Goal: Navigation & Orientation: Find specific page/section

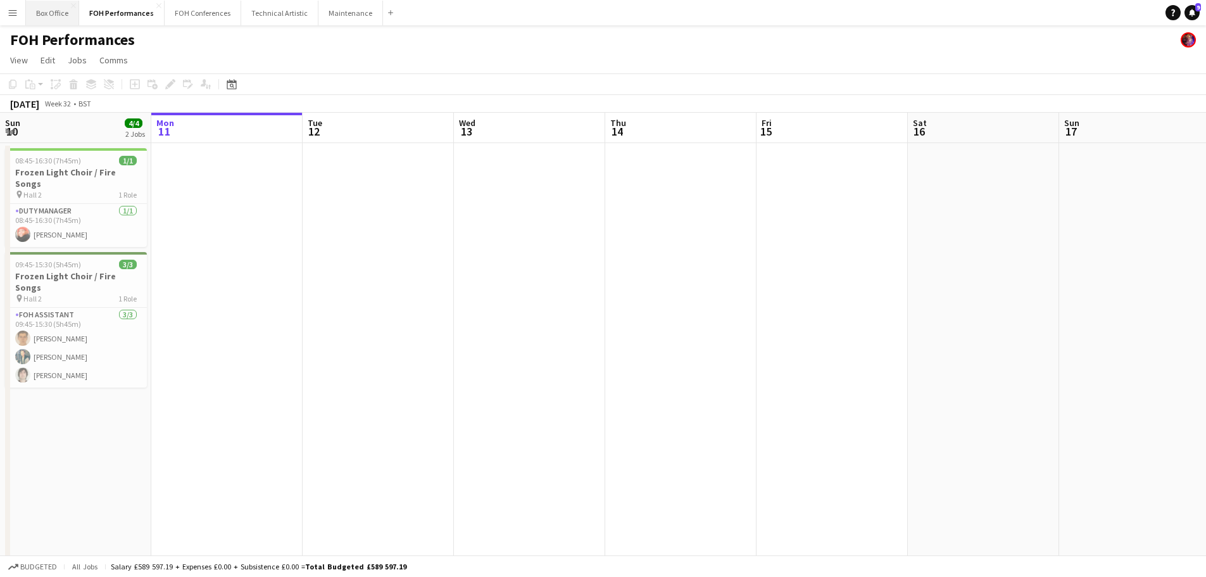
click at [49, 10] on button "Box Office Close" at bounding box center [52, 13] width 53 height 25
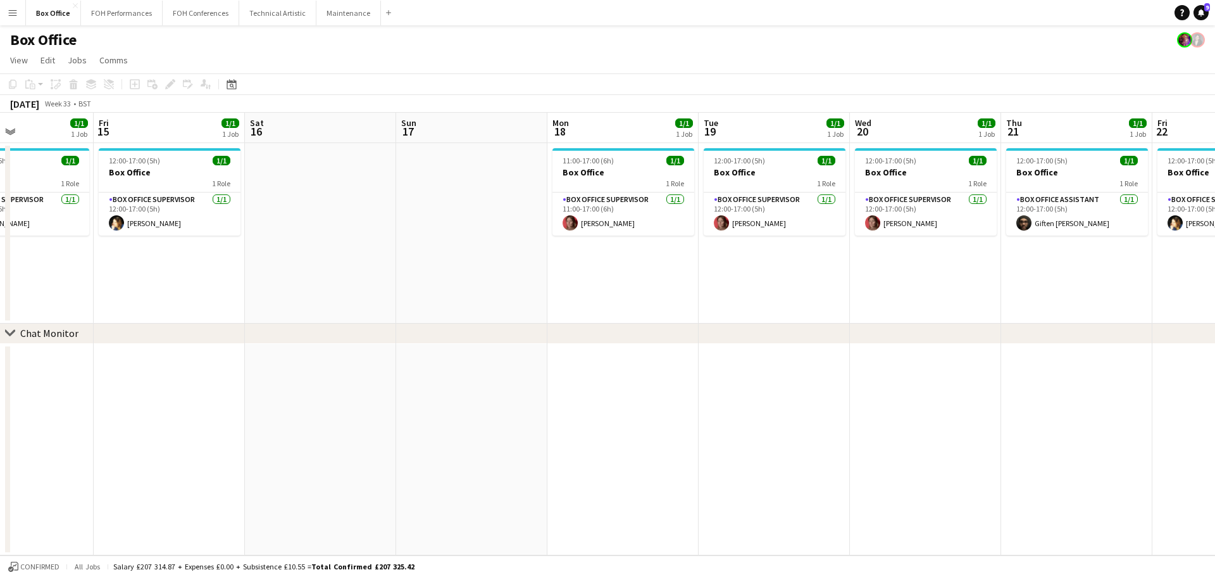
scroll to position [0, 364]
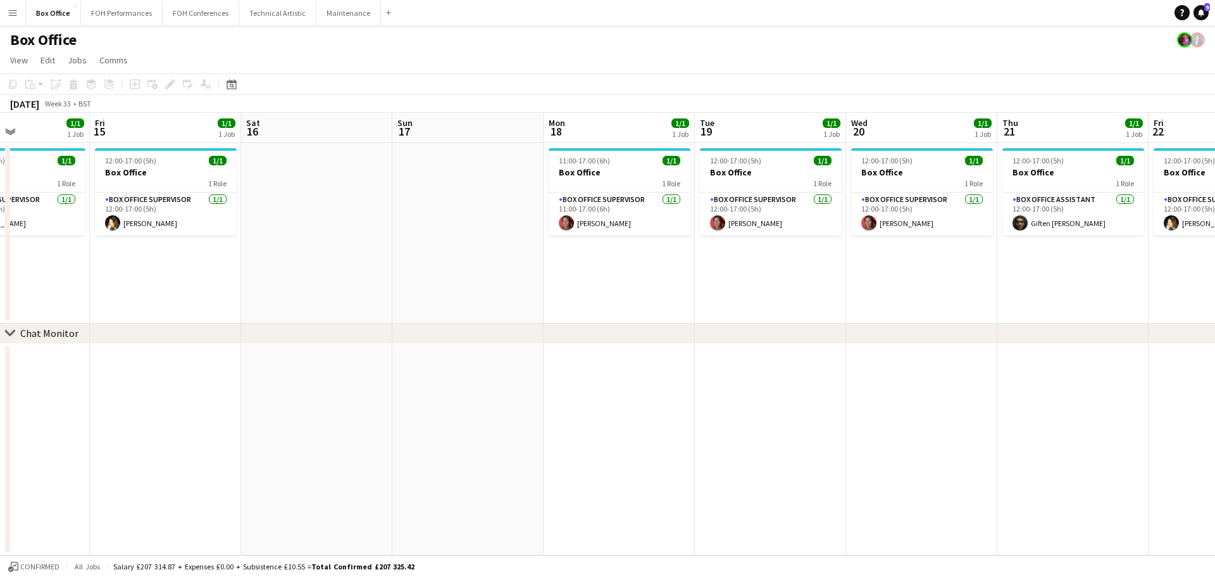
drag, startPoint x: 919, startPoint y: 128, endPoint x: 101, endPoint y: 194, distance: 820.5
click at [101, 194] on app-calendar-viewport "Tue 12 1/1 1 Job Wed 13 1/1 1 Job Thu 14 1/1 1 Job Fri 15 1/1 1 Job Sat 16 Sun …" at bounding box center [607, 334] width 1215 height 443
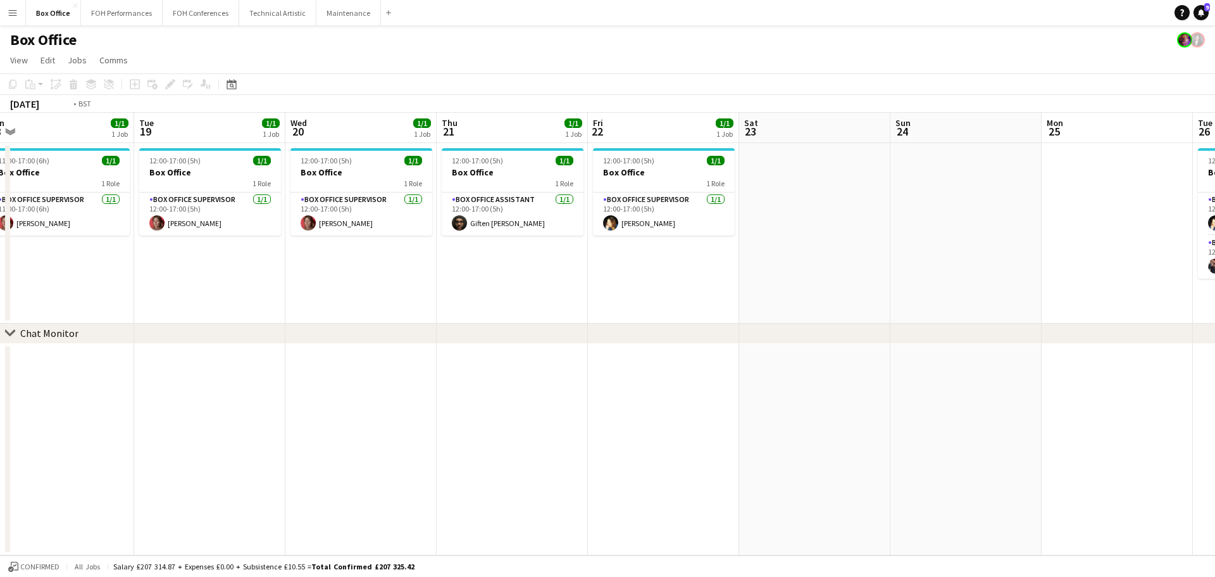
scroll to position [0, 479]
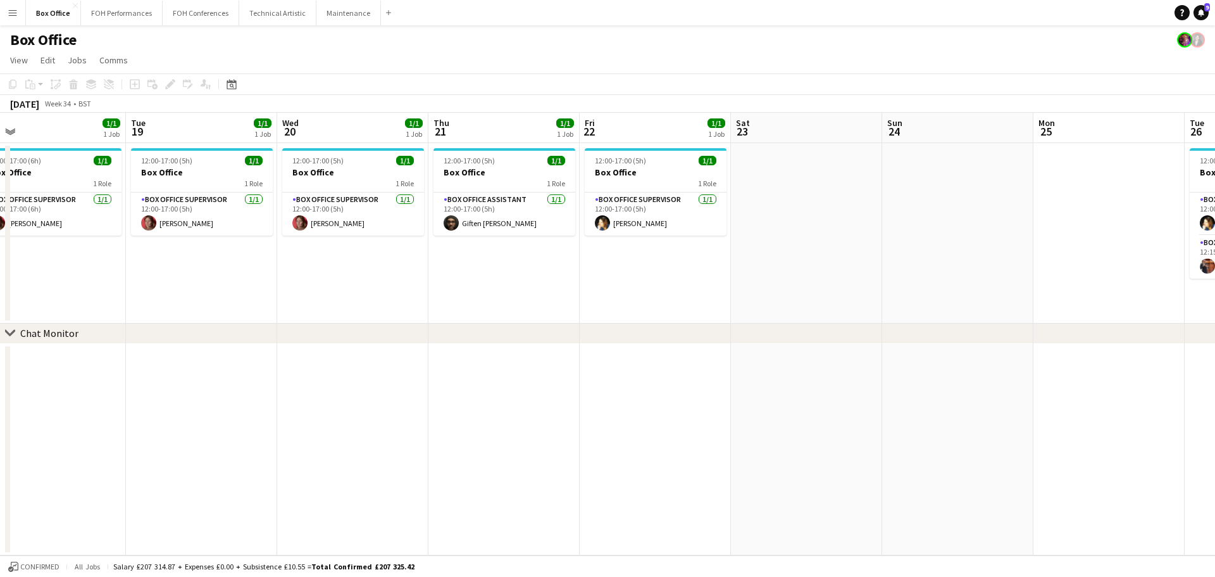
drag, startPoint x: 944, startPoint y: 134, endPoint x: 526, endPoint y: 149, distance: 418.1
click at [526, 149] on app-calendar-viewport "Fri 15 1/1 1 Job Sat 16 Sun 17 Mon 18 1/1 1 Job Tue 19 1/1 1 Job Wed 20 1/1 1 J…" at bounding box center [607, 334] width 1215 height 443
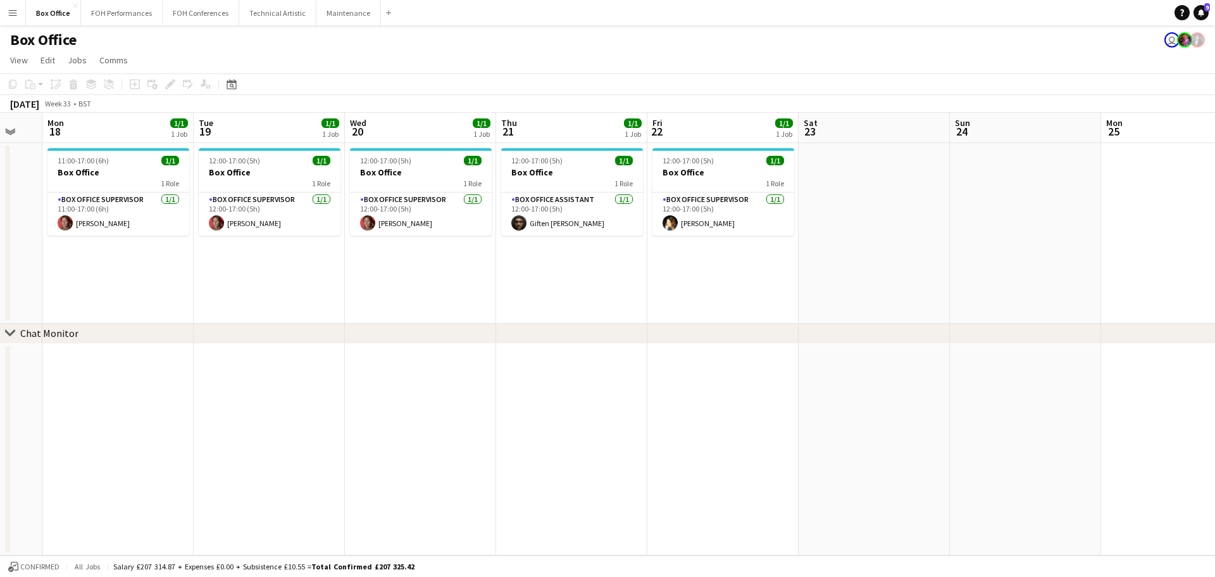
scroll to position [0, 399]
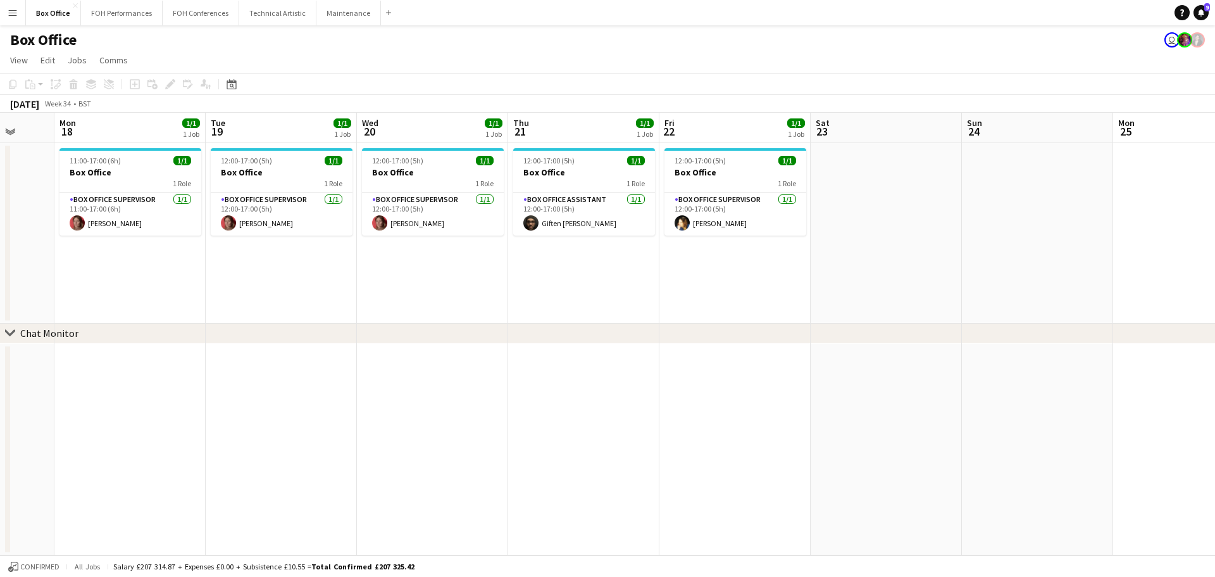
drag, startPoint x: 222, startPoint y: 128, endPoint x: 302, endPoint y: 129, distance: 79.8
click at [302, 129] on app-calendar-viewport "Fri 15 1/1 1 Job Sat 16 Sun 17 Mon 18 1/1 1 Job Tue 19 1/1 1 Job Wed 20 1/1 1 J…" at bounding box center [607, 334] width 1215 height 443
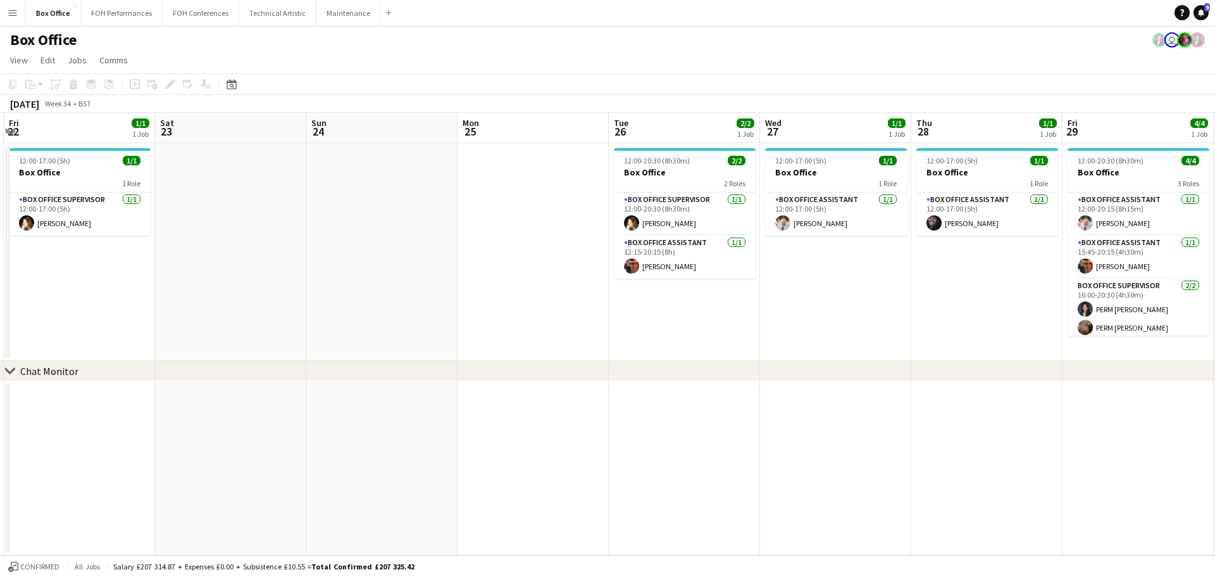
drag, startPoint x: 748, startPoint y: 129, endPoint x: 90, endPoint y: 141, distance: 658.5
click at [90, 141] on app-calendar-viewport "Tue 19 1/1 1 Job Wed 20 1/1 1 Job Thu 21 1/1 1 Job Fri 22 1/1 1 Job Sat 23 Sun …" at bounding box center [607, 334] width 1215 height 443
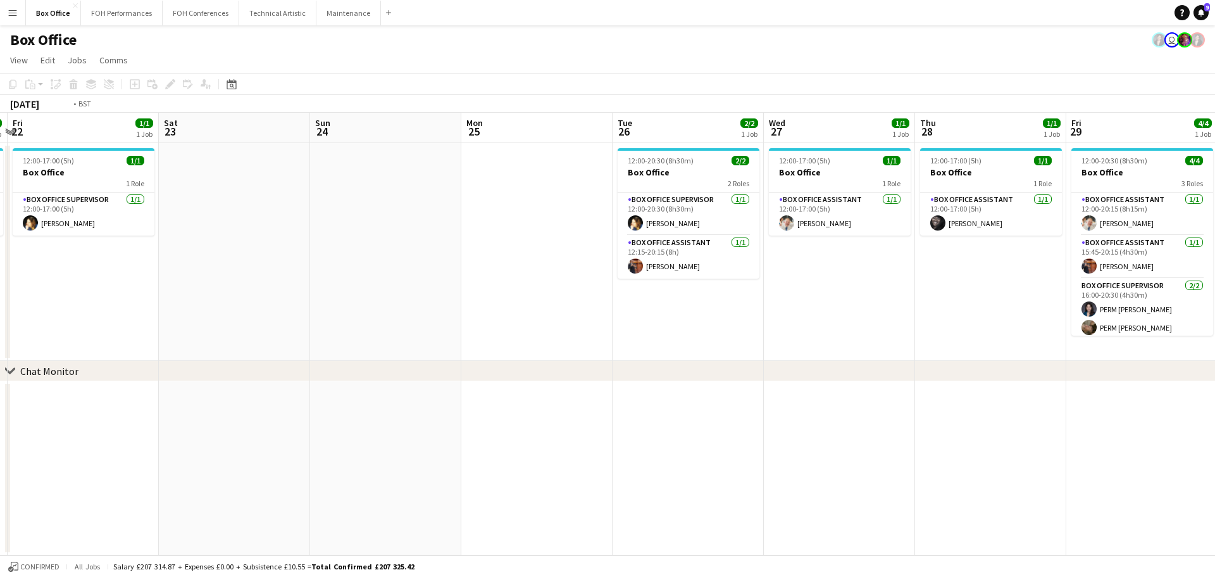
scroll to position [0, 467]
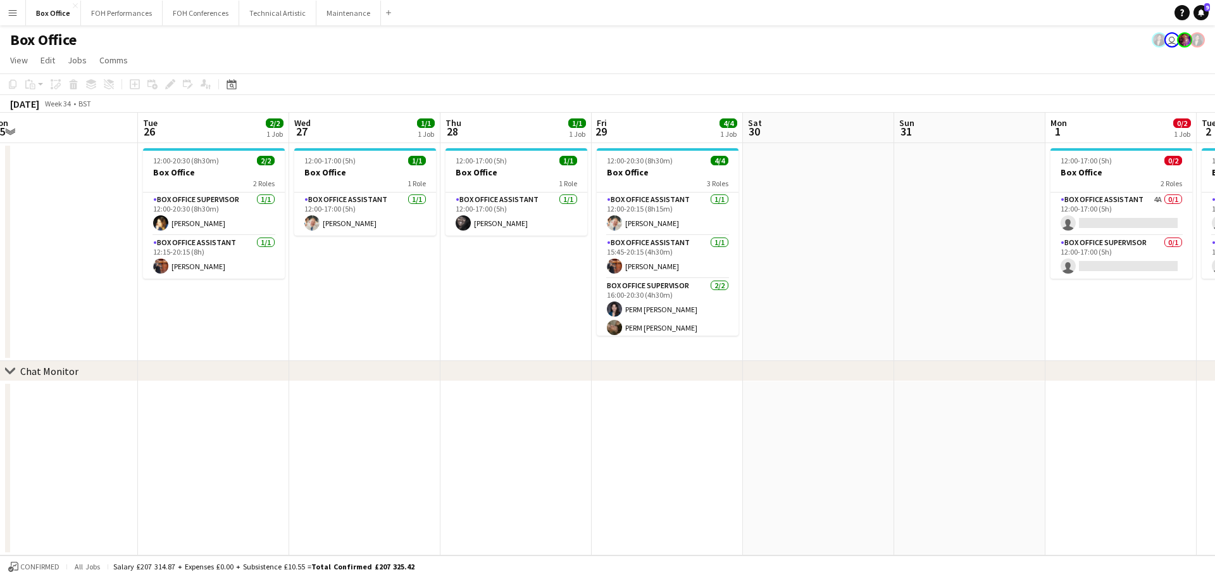
drag, startPoint x: 727, startPoint y: 137, endPoint x: 259, endPoint y: 137, distance: 468.5
click at [259, 137] on app-calendar-viewport "Fri 22 1/1 1 Job Sat 23 Sun 24 Mon 25 Tue 26 2/2 1 Job Wed 27 1/1 1 Job Thu 28 …" at bounding box center [607, 334] width 1215 height 443
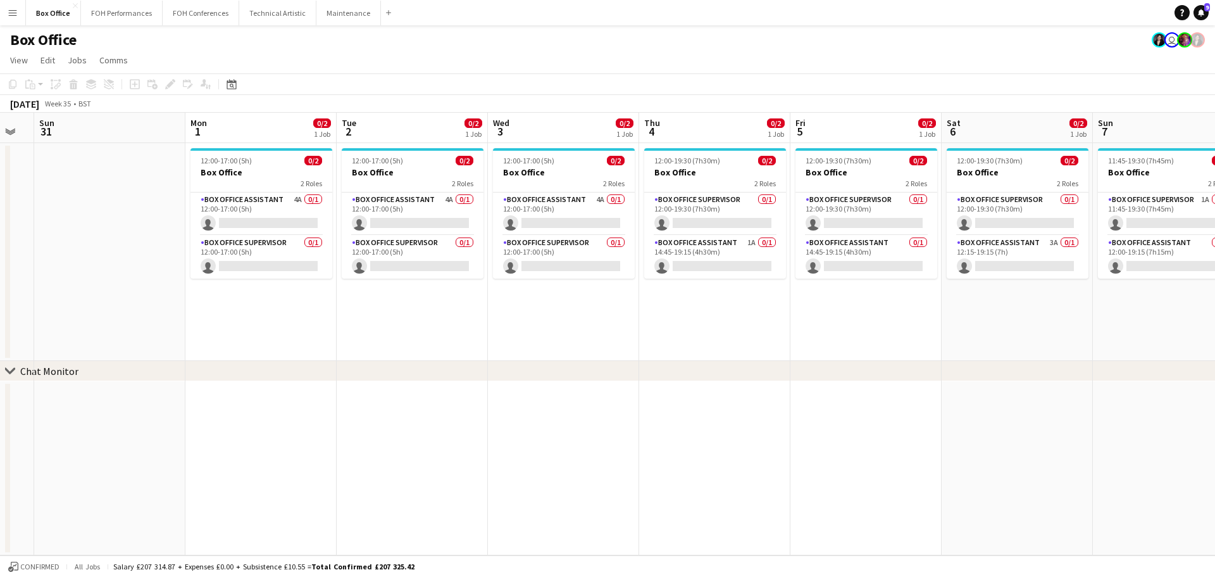
scroll to position [0, 455]
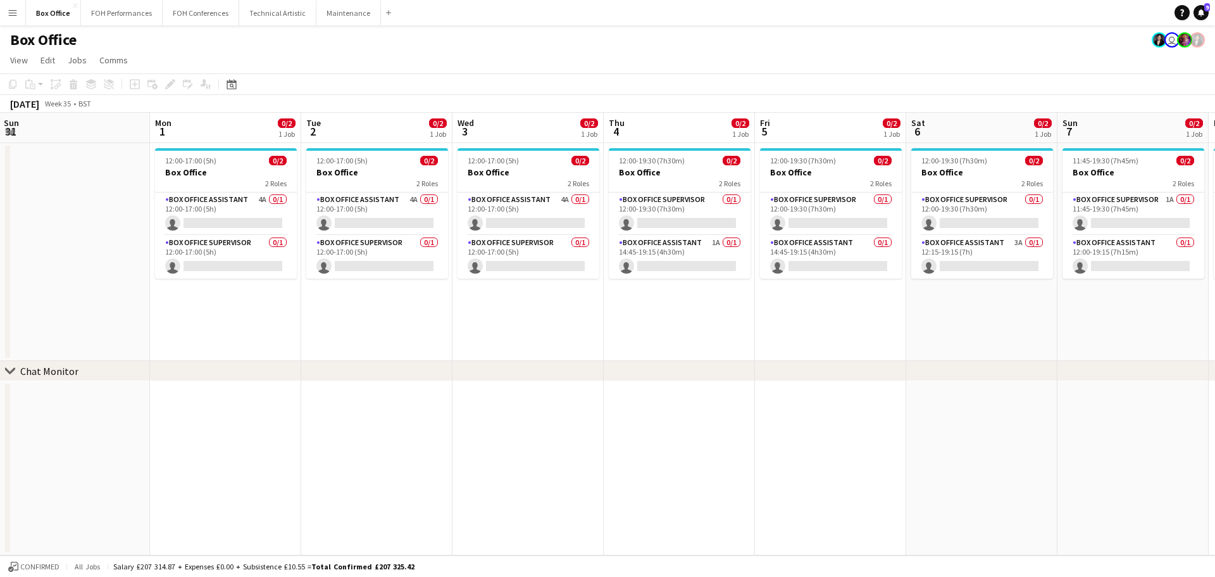
drag, startPoint x: 924, startPoint y: 139, endPoint x: -41, endPoint y: 164, distance: 965.1
click at [0, 164] on html "Menu Boards Boards Boards All jobs Status Workforce Workforce My Workforce Recr…" at bounding box center [607, 288] width 1215 height 577
